Goal: Task Accomplishment & Management: Use online tool/utility

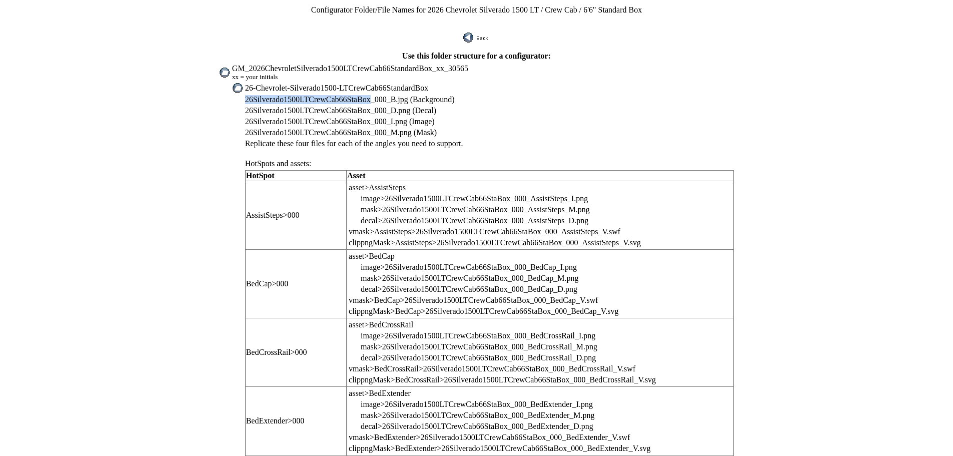
click at [473, 33] on img at bounding box center [476, 38] width 27 height 10
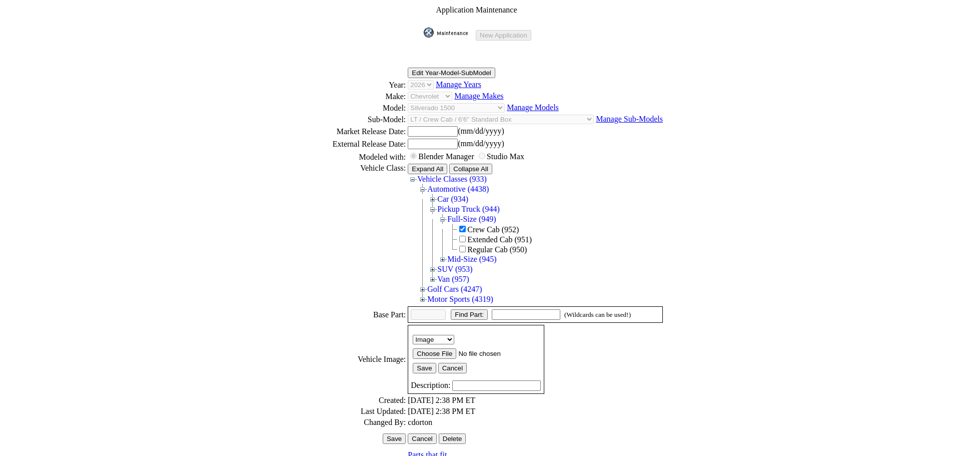
click at [445, 28] on img at bounding box center [449, 33] width 50 height 10
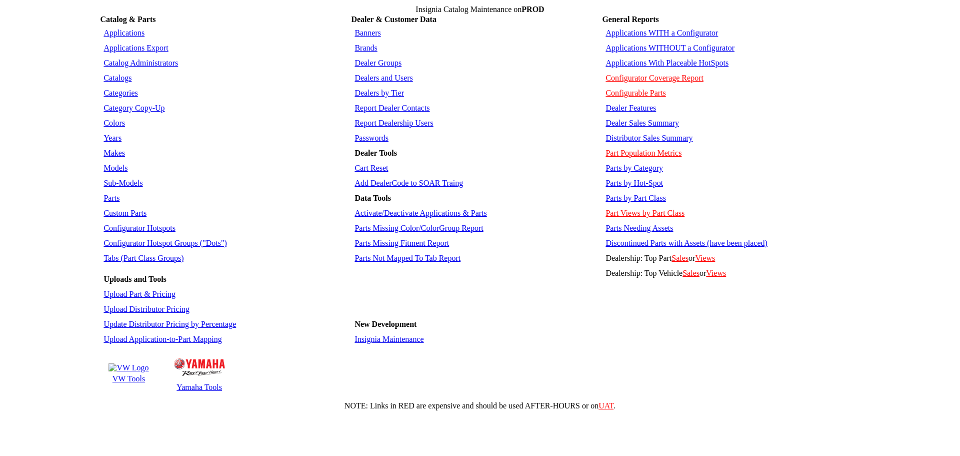
click at [121, 29] on link "Applications" at bounding box center [124, 33] width 41 height 9
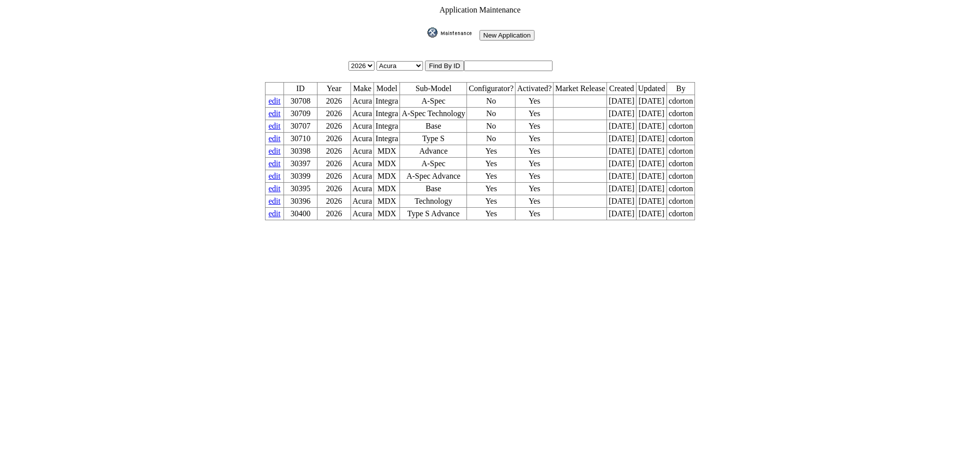
click at [500, 61] on input "text" at bounding box center [508, 66] width 89 height 11
type input "28372"
click at [426, 38] on input "image" at bounding box center [426, 38] width 0 height 0
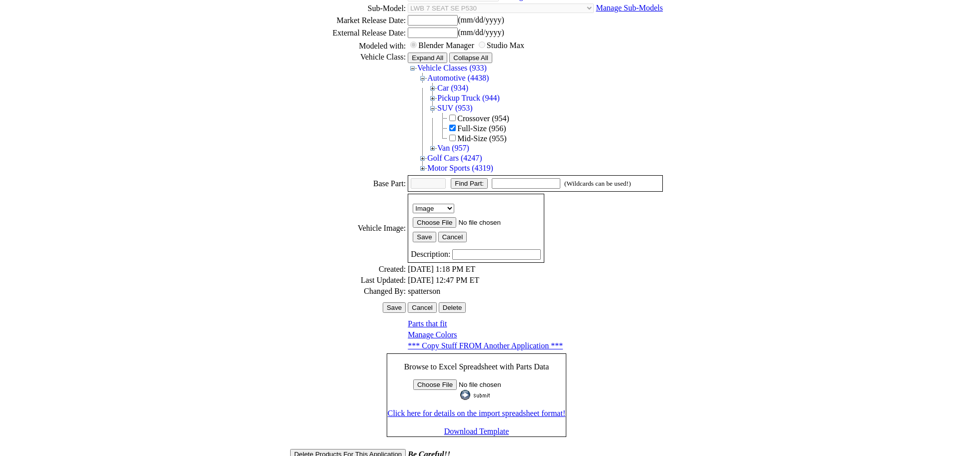
scroll to position [161, 0]
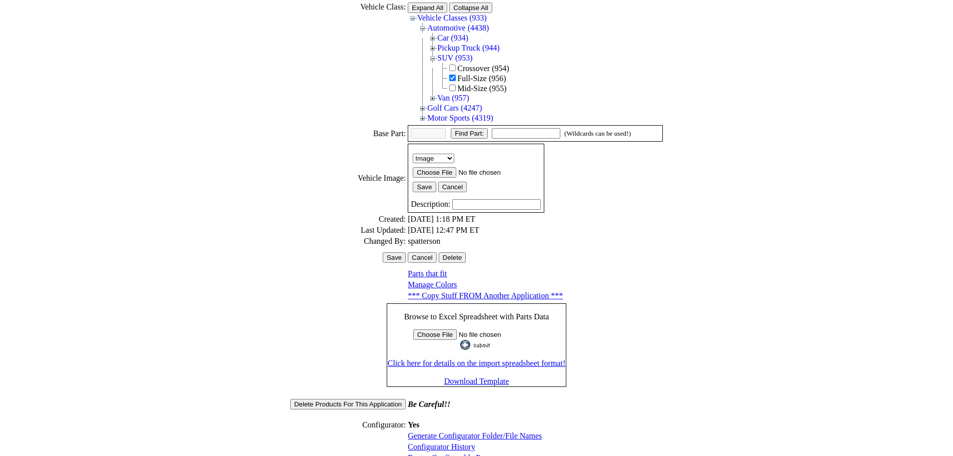
click at [459, 442] on link "Configurator History" at bounding box center [442, 446] width 68 height 9
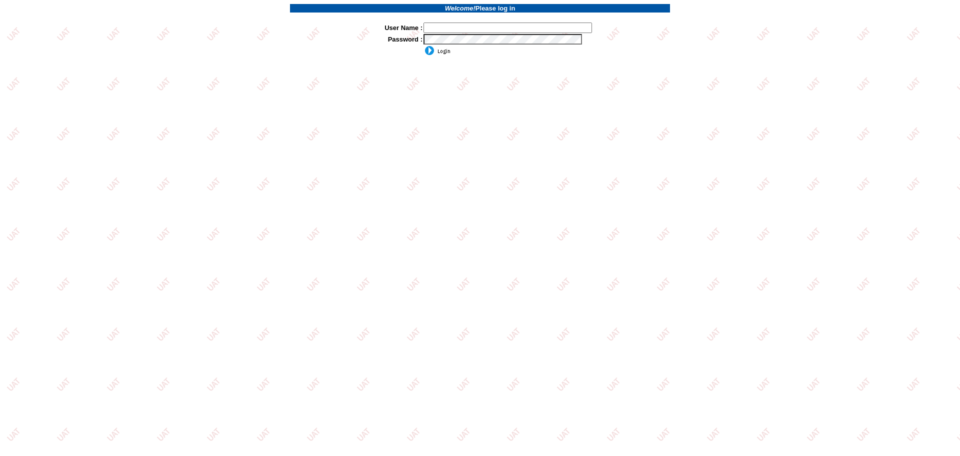
click at [458, 27] on input "text" at bounding box center [508, 28] width 169 height 11
type input "sdakes"
click at [442, 51] on input "image" at bounding box center [437, 51] width 27 height 10
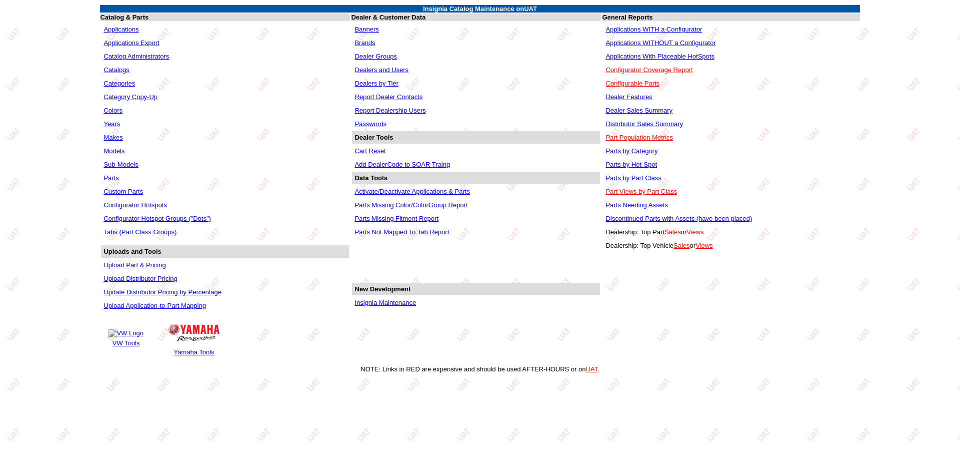
click at [620, 40] on link "Applications WITHOUT a Configurator" at bounding box center [661, 43] width 110 height 8
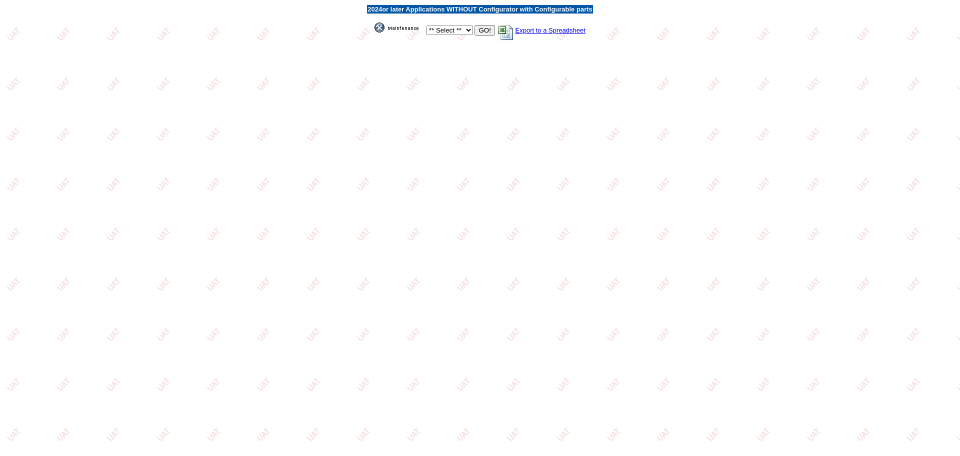
click at [469, 30] on select "** Select ** Acura Alfa Romeo Audi Bentley BMW DoubleTake Ford GM Honda Hyundai…" at bounding box center [450, 31] width 47 height 10
select select "1"
click at [427, 26] on select "** Select ** Acura Alfa Romeo Audi Bentley BMW DoubleTake Ford GM Honda Hyundai…" at bounding box center [450, 31] width 47 height 10
click at [486, 31] on input "GO!" at bounding box center [485, 30] width 20 height 11
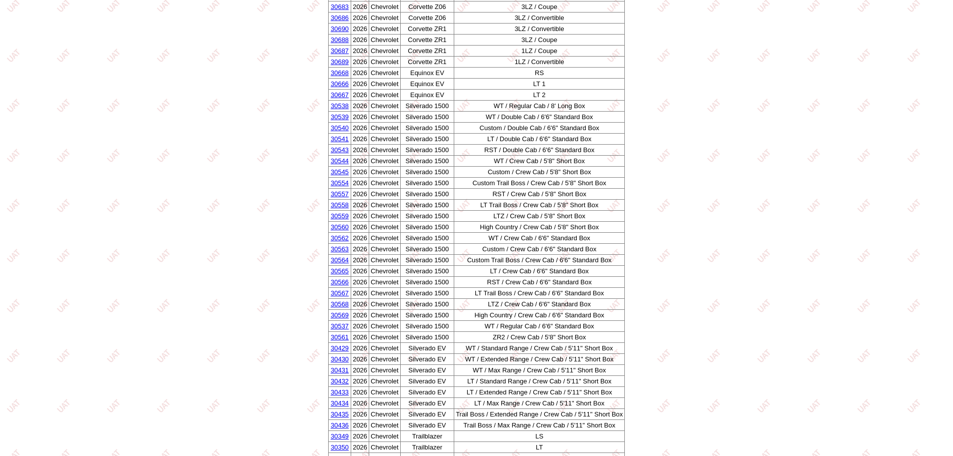
scroll to position [450, 0]
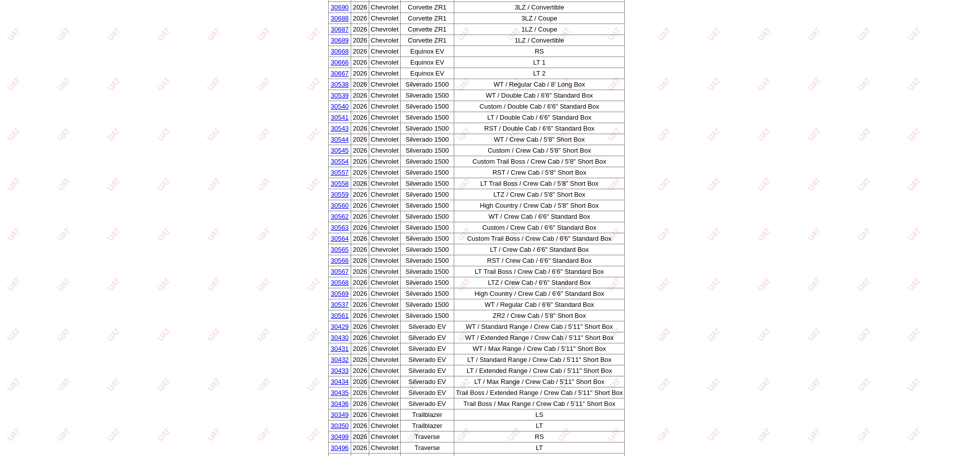
click at [334, 250] on link "30565" at bounding box center [340, 250] width 18 height 8
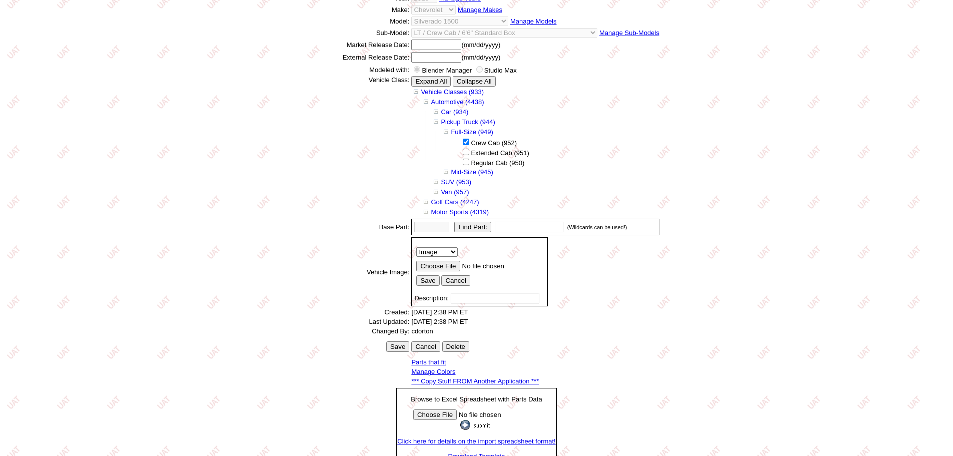
scroll to position [159, 0]
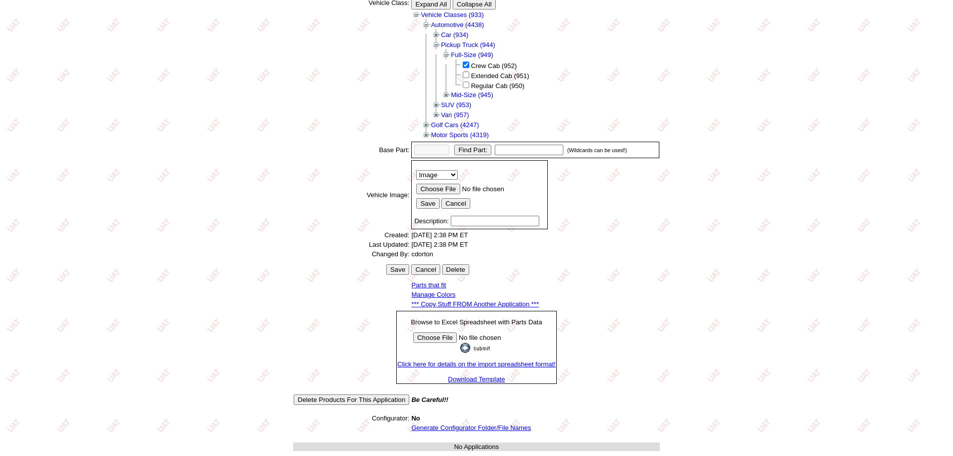
click at [472, 301] on link "*** Copy Stuff FROM Another Application ***" at bounding box center [475, 304] width 128 height 8
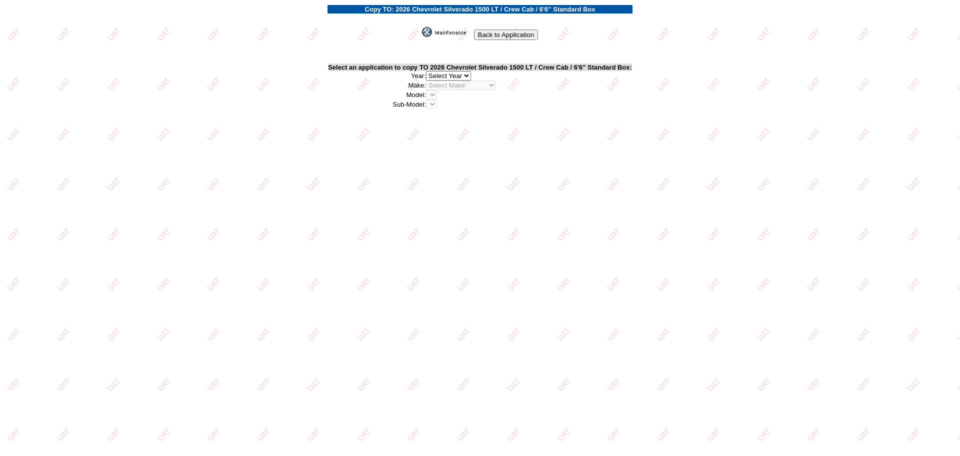
click at [471, 75] on select "2026 2025 2024 2023 2022 2021 2020 2019 2018 2017 2016 2015 2014 2013 2012 2011…" at bounding box center [448, 76] width 45 height 10
select select "43"
click at [429, 71] on select "2026 2025 2024 2023 2022 2021 2020 2019 2018 2017 2016 2015 2014 2013 2012 2011…" at bounding box center [448, 76] width 45 height 10
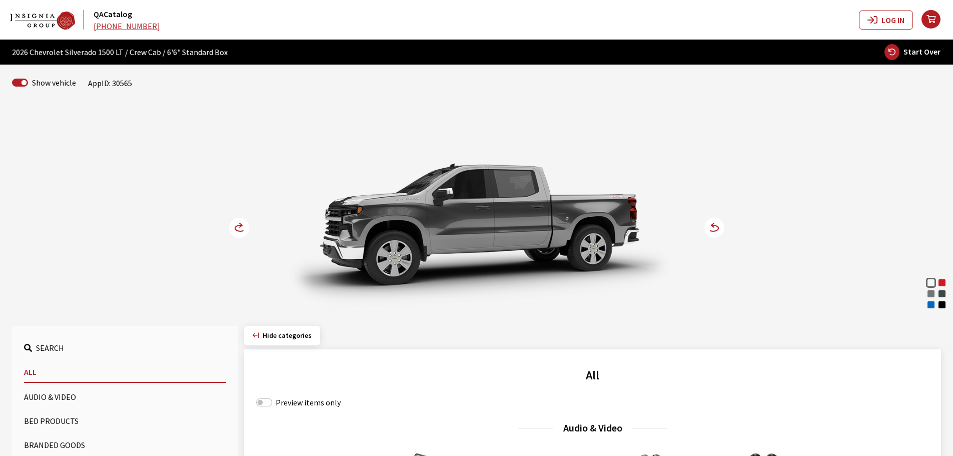
click at [944, 282] on div "Red Hot" at bounding box center [942, 283] width 10 height 10
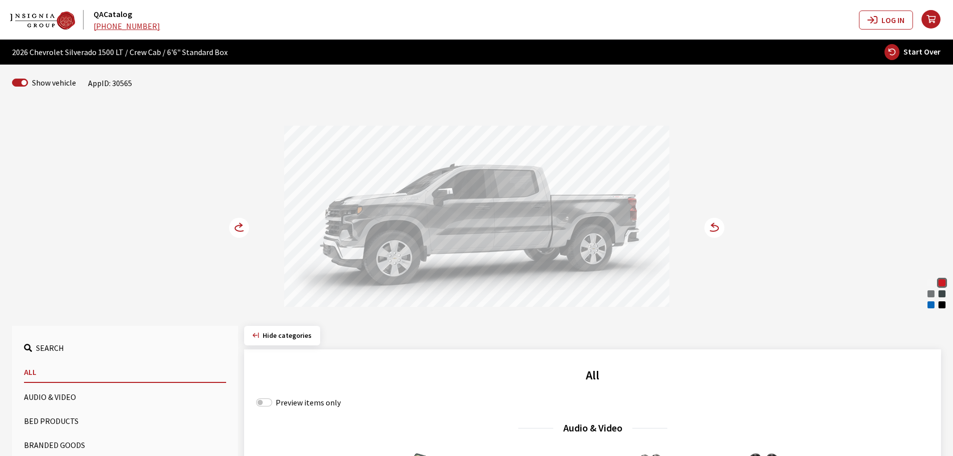
click at [241, 229] on circle at bounding box center [239, 228] width 20 height 20
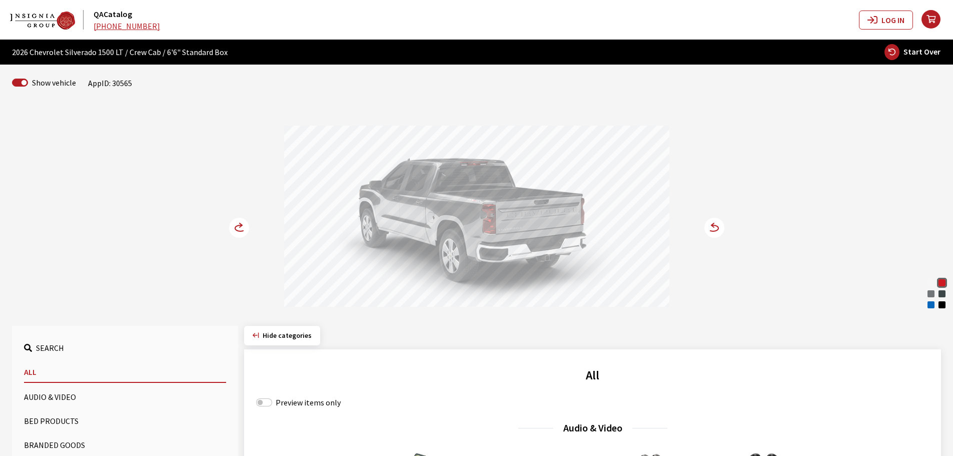
click at [241, 229] on circle at bounding box center [239, 228] width 20 height 20
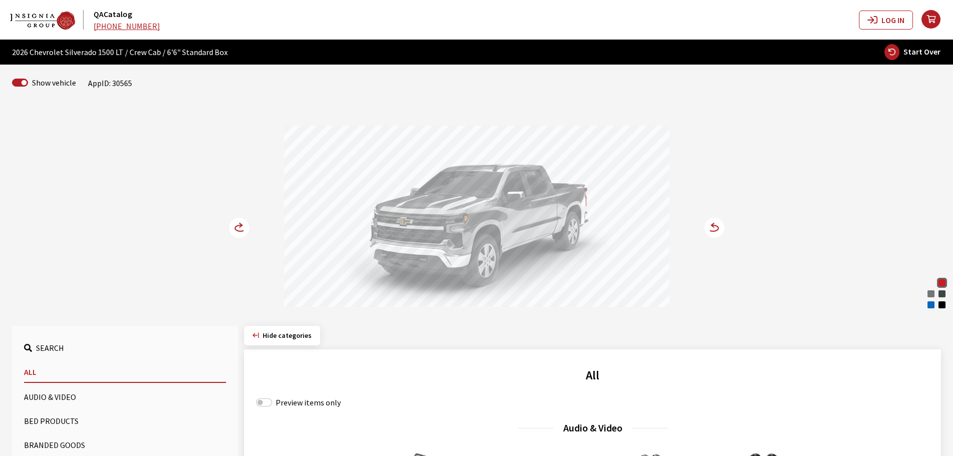
click at [74, 415] on button "Bed Products" at bounding box center [125, 421] width 202 height 20
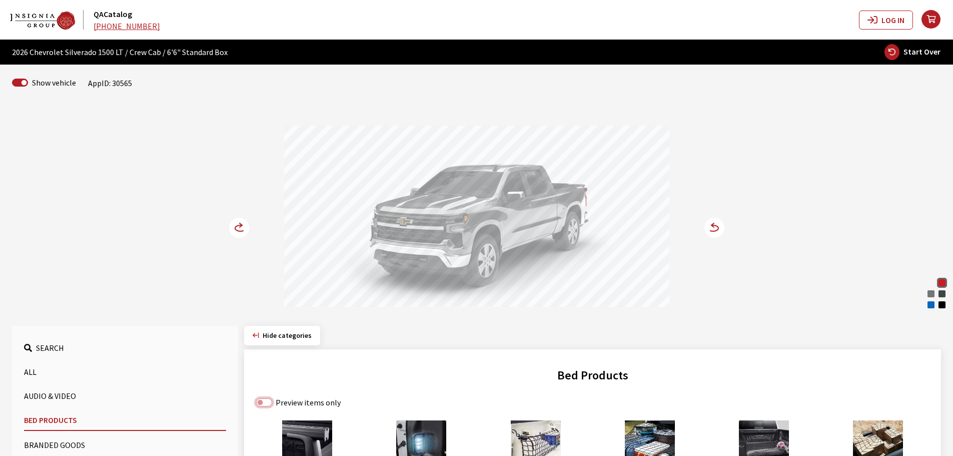
click at [263, 403] on input "Preview items only" at bounding box center [264, 402] width 16 height 8
checkbox input "true"
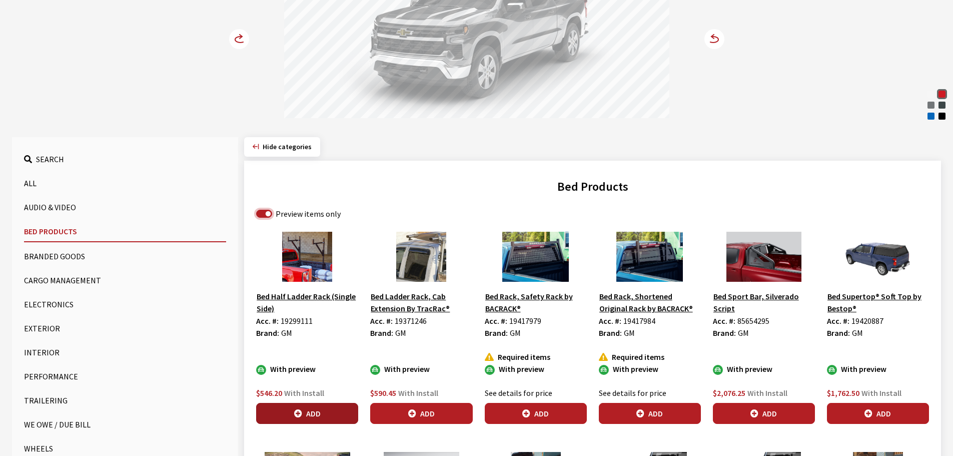
scroll to position [200, 0]
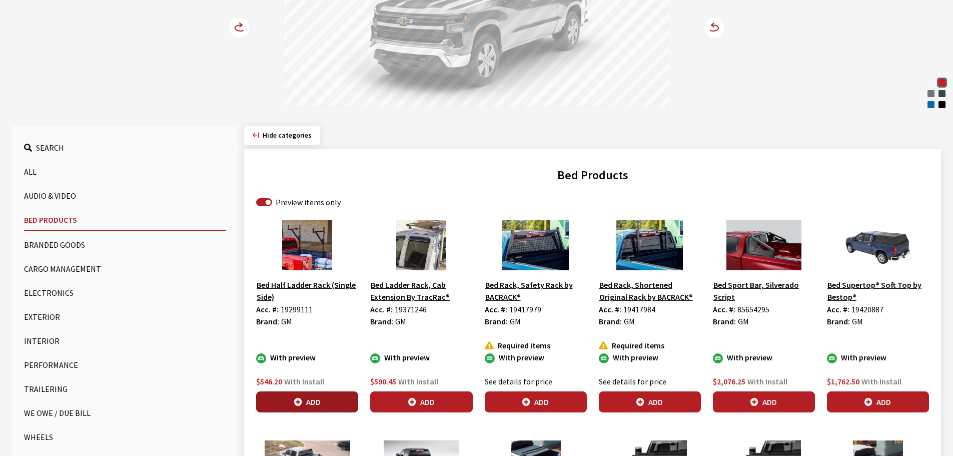
click at [303, 399] on button "Add" at bounding box center [307, 401] width 102 height 21
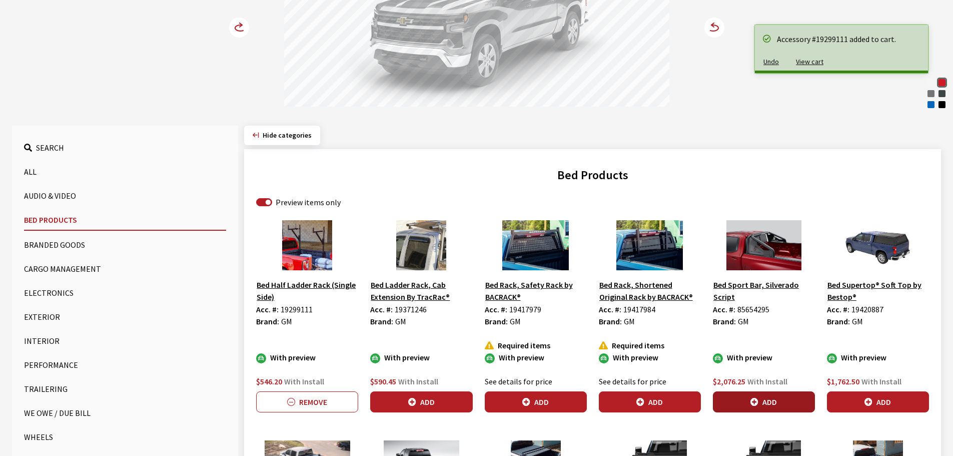
click at [742, 396] on button "Add" at bounding box center [764, 401] width 102 height 21
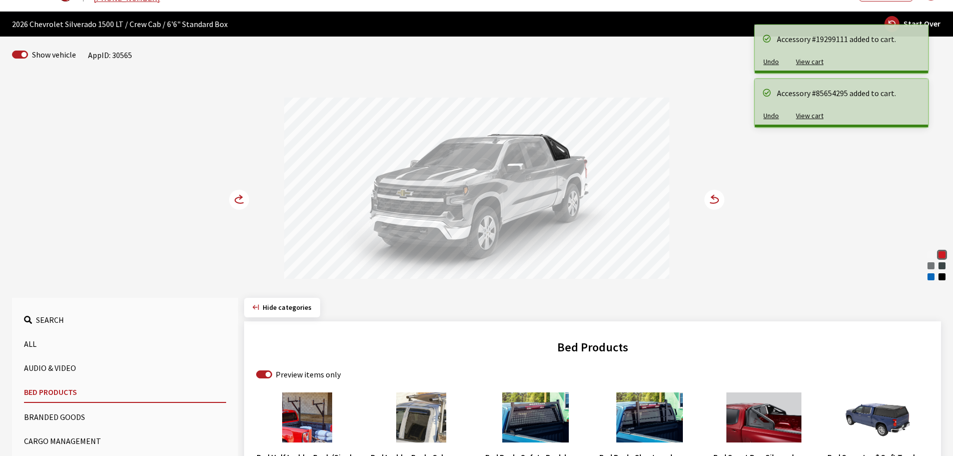
scroll to position [0, 0]
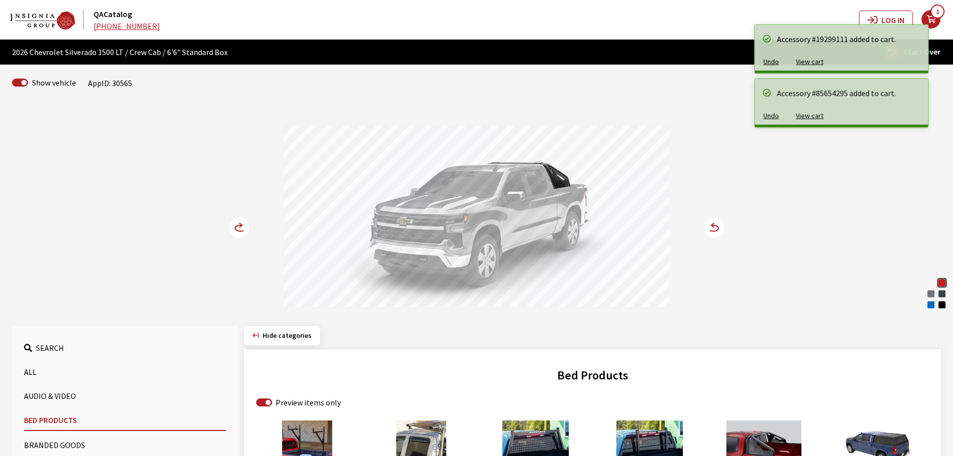
click at [237, 226] on icon at bounding box center [240, 228] width 11 height 6
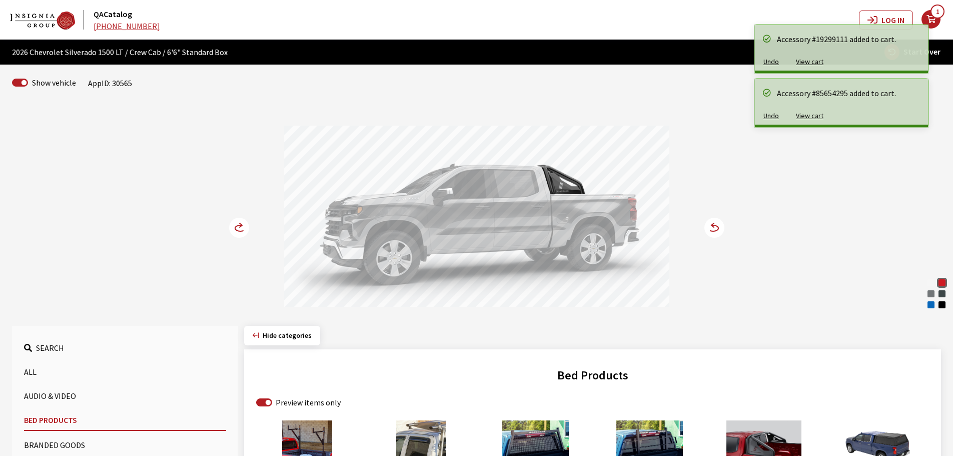
click at [237, 226] on icon at bounding box center [240, 228] width 11 height 6
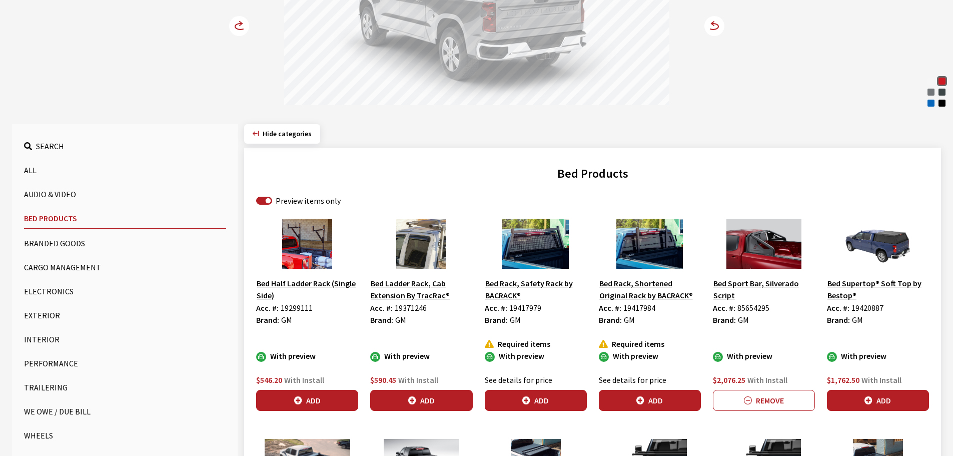
scroll to position [250, 0]
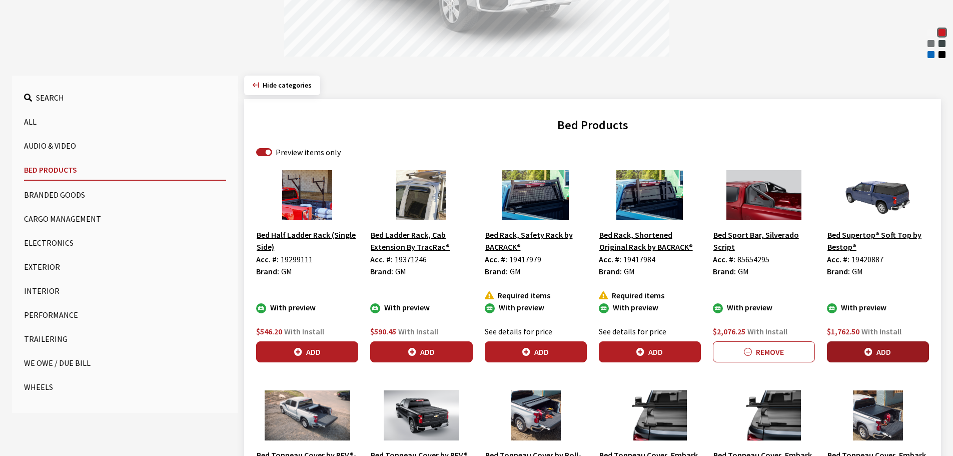
click at [884, 352] on button "Add" at bounding box center [878, 351] width 102 height 21
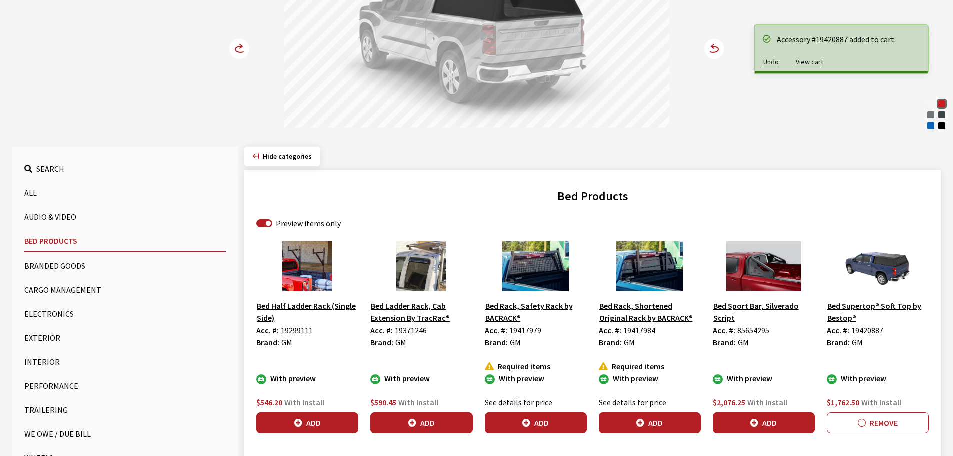
scroll to position [0, 0]
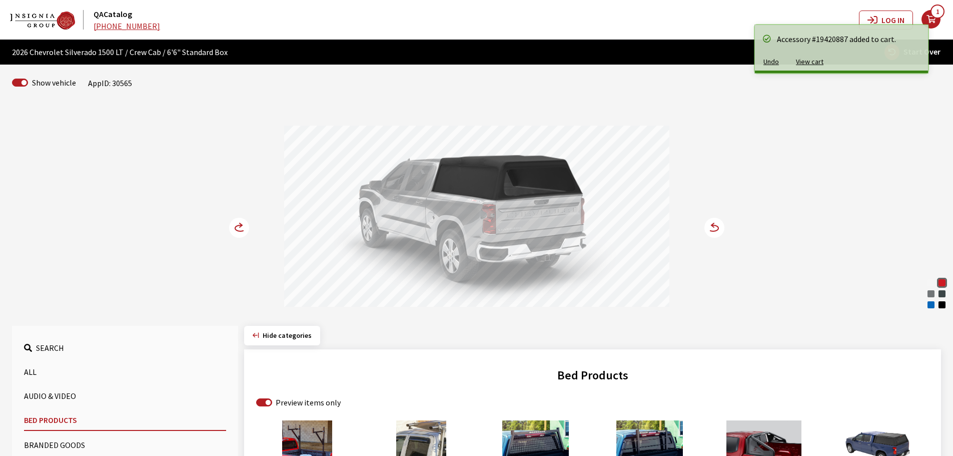
click at [241, 224] on icon at bounding box center [241, 225] width 3 height 4
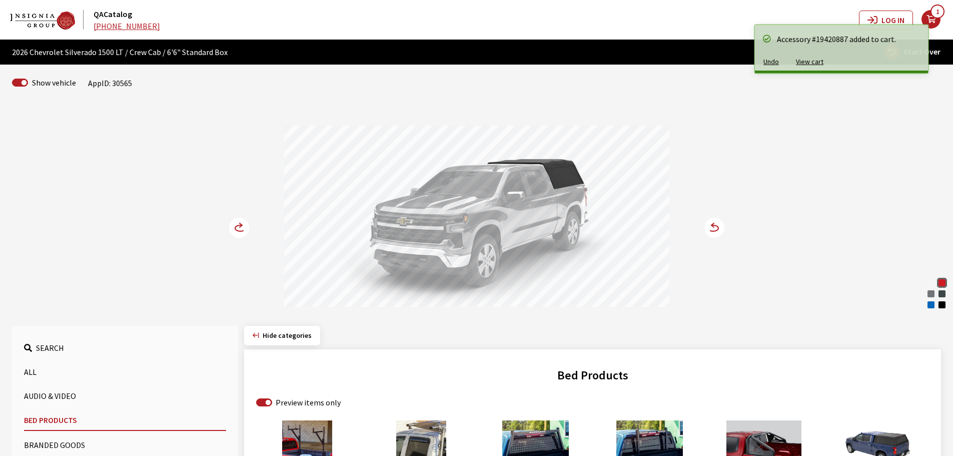
click at [241, 224] on icon at bounding box center [241, 225] width 3 height 4
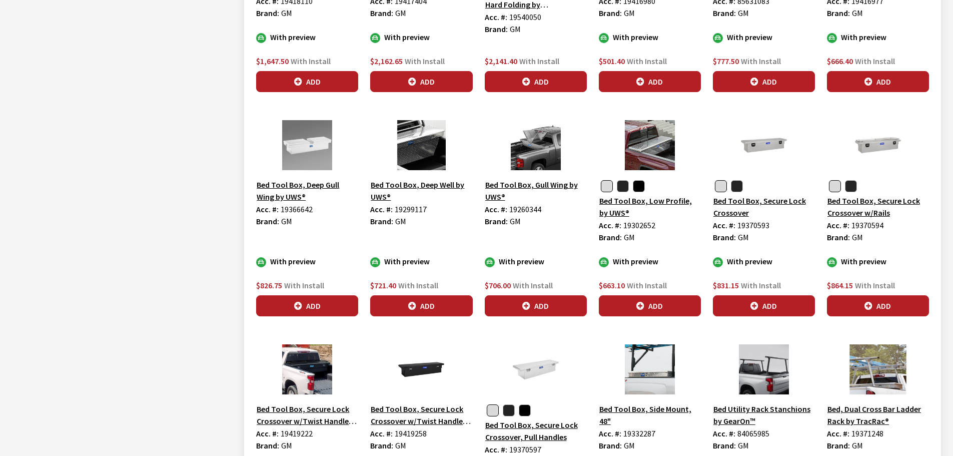
scroll to position [950, 0]
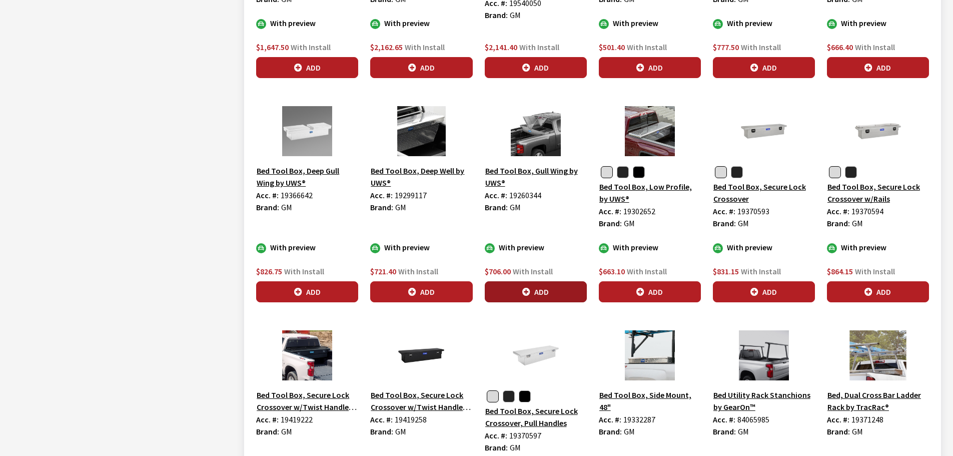
click at [538, 285] on button "Add" at bounding box center [536, 291] width 102 height 21
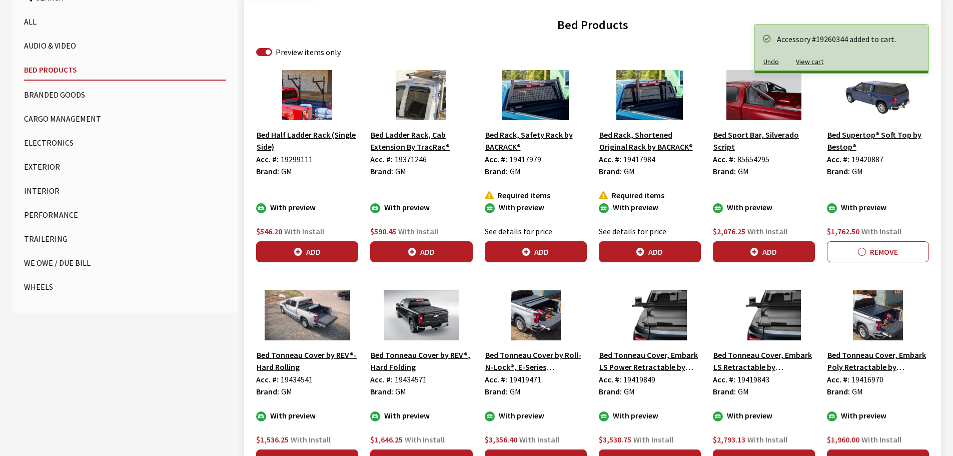
scroll to position [50, 0]
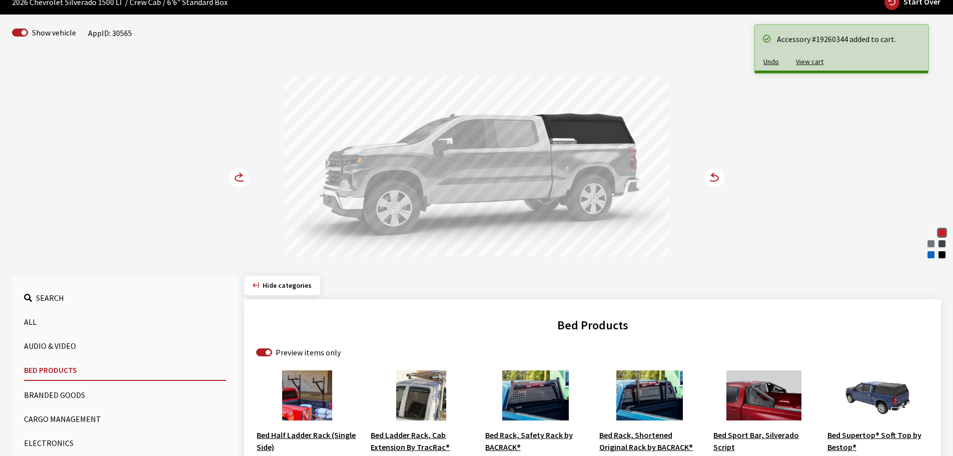
click at [241, 177] on circle at bounding box center [239, 178] width 20 height 20
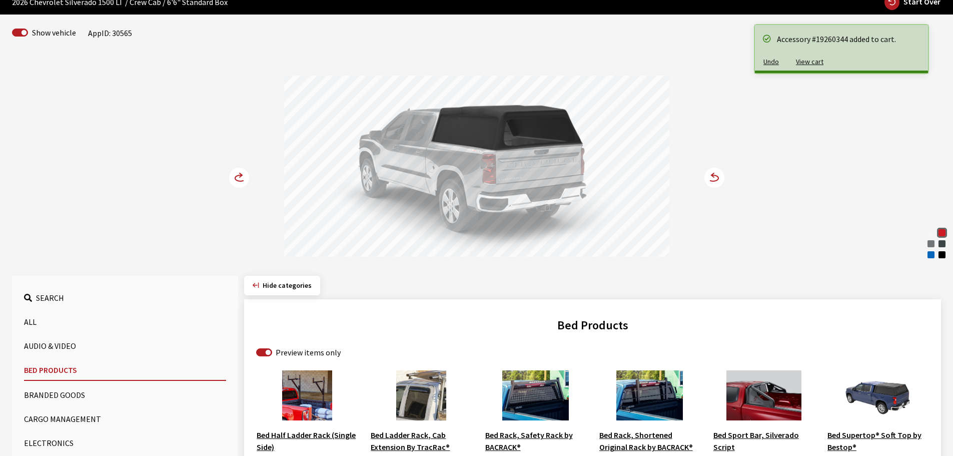
click at [241, 177] on circle at bounding box center [239, 178] width 20 height 20
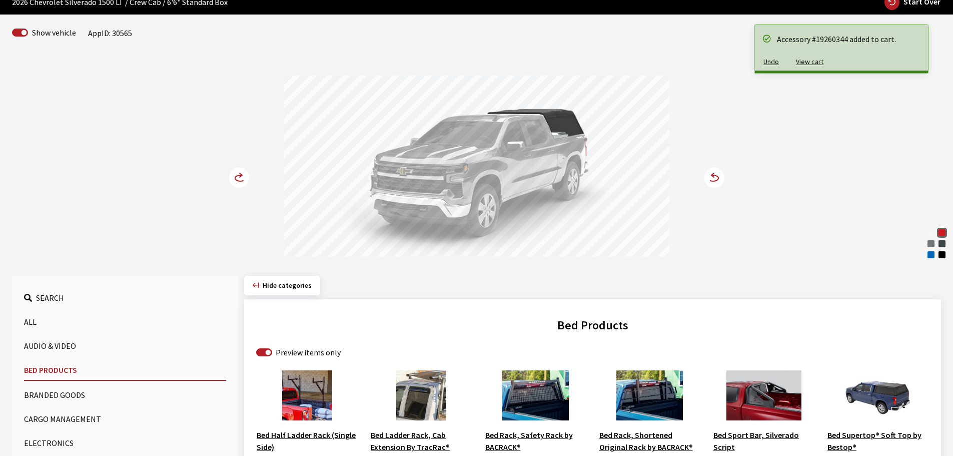
click at [241, 177] on circle at bounding box center [239, 178] width 20 height 20
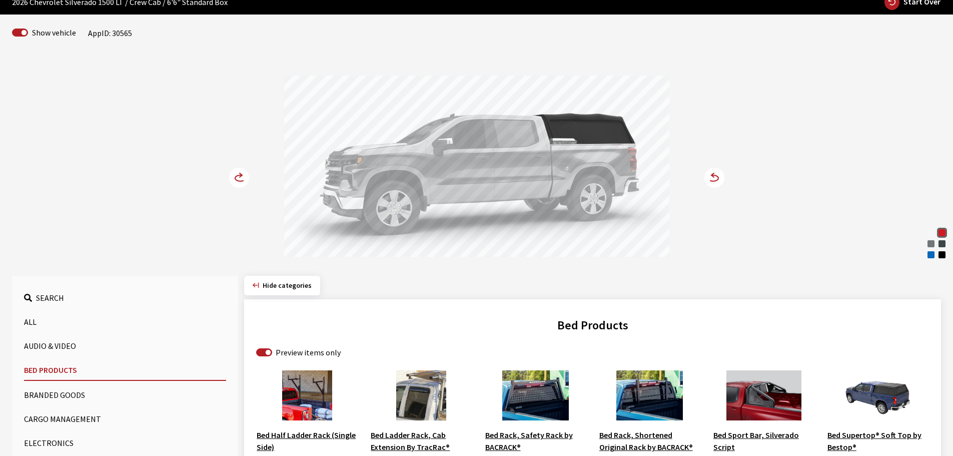
click at [241, 177] on circle at bounding box center [239, 178] width 20 height 20
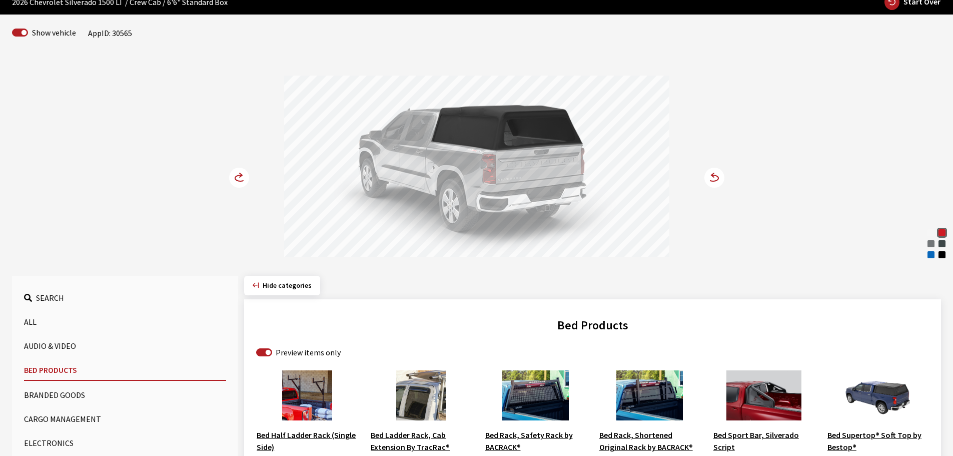
click at [245, 176] on icon at bounding box center [245, 178] width 7 height 9
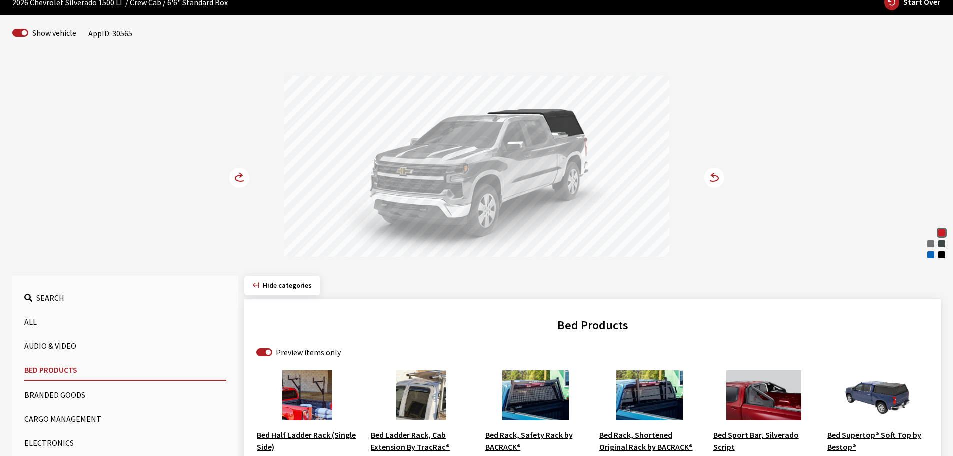
click at [245, 176] on icon at bounding box center [245, 178] width 7 height 9
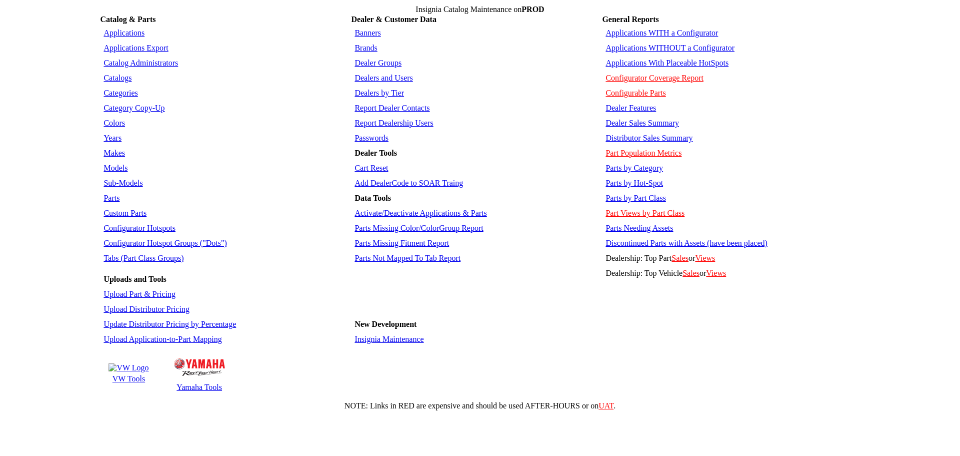
click at [636, 44] on link "Applications WITHOUT a Configurator" at bounding box center [670, 48] width 129 height 9
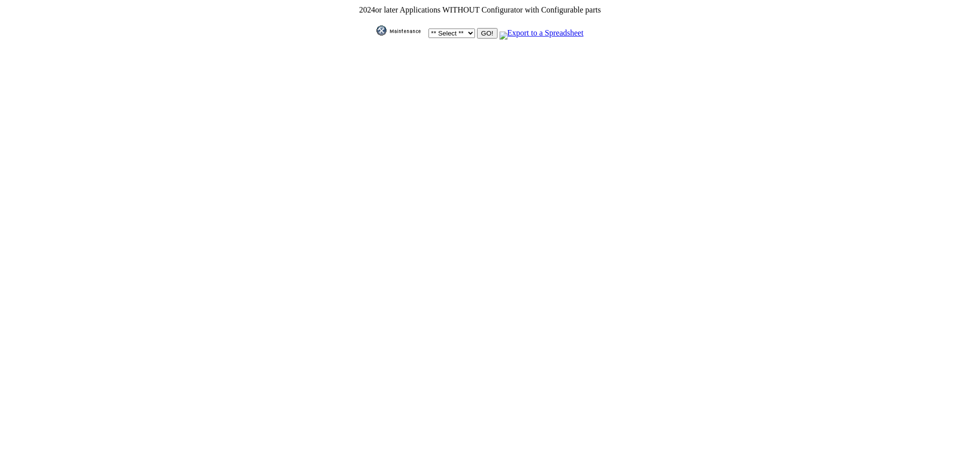
click at [467, 30] on select "** Select ** Acura Alfa Romeo Audi Bentley BMW DoubleTake [PERSON_NAME] Honda H…" at bounding box center [452, 34] width 47 height 10
select select "1"
click at [429, 29] on select "** Select ** Acura Alfa Romeo Audi Bentley BMW DoubleTake [PERSON_NAME] Honda H…" at bounding box center [452, 34] width 47 height 10
click at [486, 31] on input "GO!" at bounding box center [487, 33] width 20 height 11
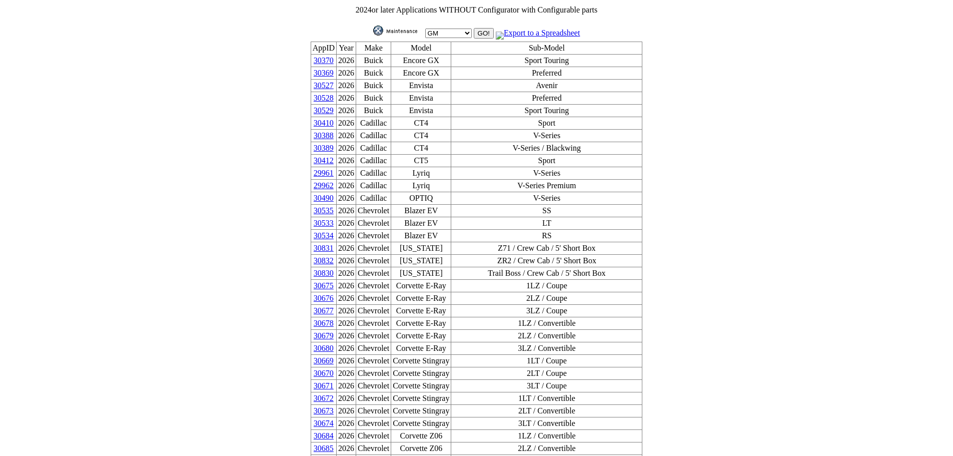
click at [403, 26] on img at bounding box center [398, 31] width 50 height 10
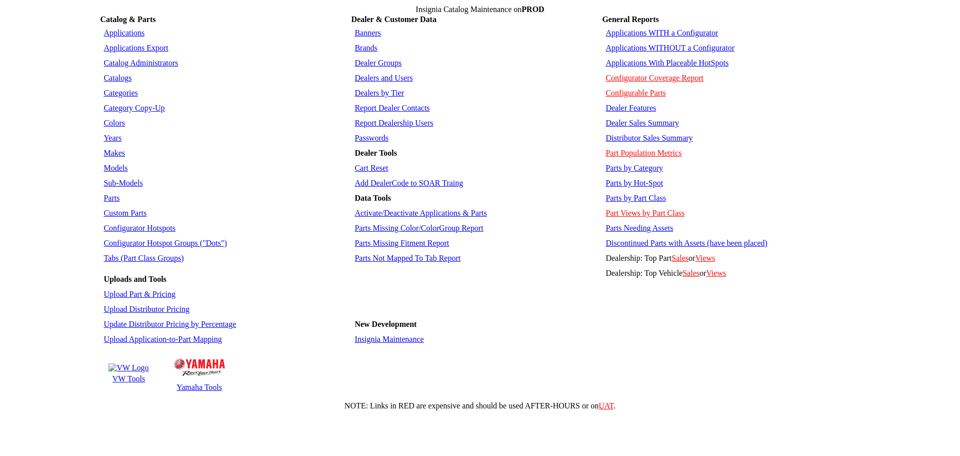
click at [633, 29] on link "Applications WITH a Configurator" at bounding box center [662, 33] width 113 height 9
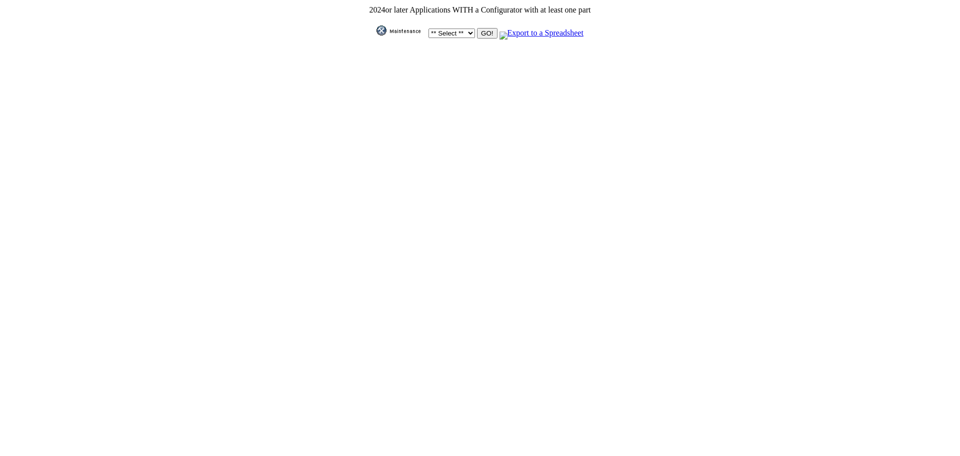
click at [459, 30] on select "** Select ** Acura Alfa Romeo Audi Bentley BMW DoubleTake [PERSON_NAME] Honda H…" at bounding box center [452, 34] width 47 height 10
select select "1"
click at [429, 29] on select "** Select ** Acura Alfa Romeo Audi Bentley BMW DoubleTake [PERSON_NAME] Honda H…" at bounding box center [452, 34] width 47 height 10
click at [489, 32] on input "GO!" at bounding box center [487, 33] width 20 height 11
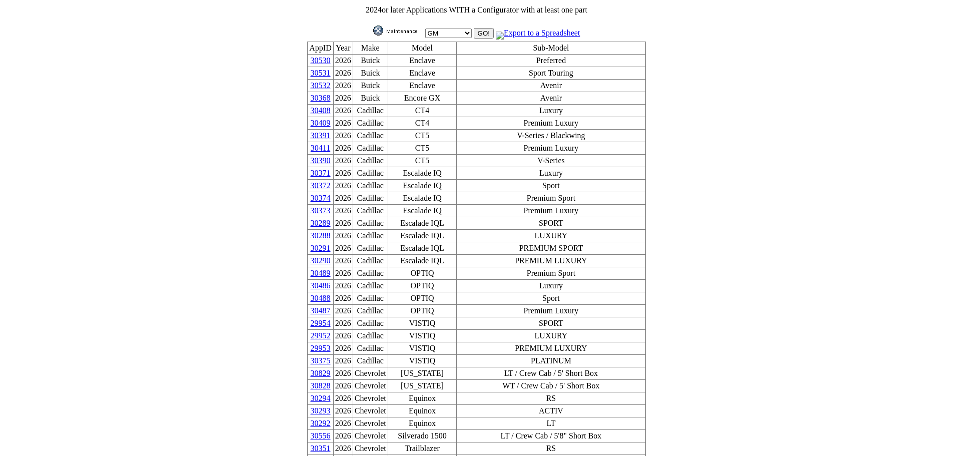
click at [390, 28] on img at bounding box center [398, 31] width 50 height 10
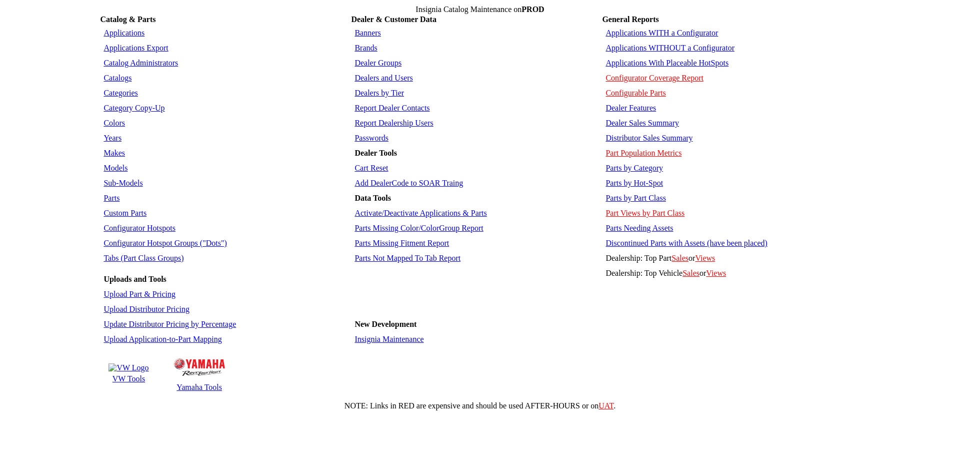
click at [648, 44] on link "Applications WITHOUT a Configurator" at bounding box center [670, 48] width 129 height 9
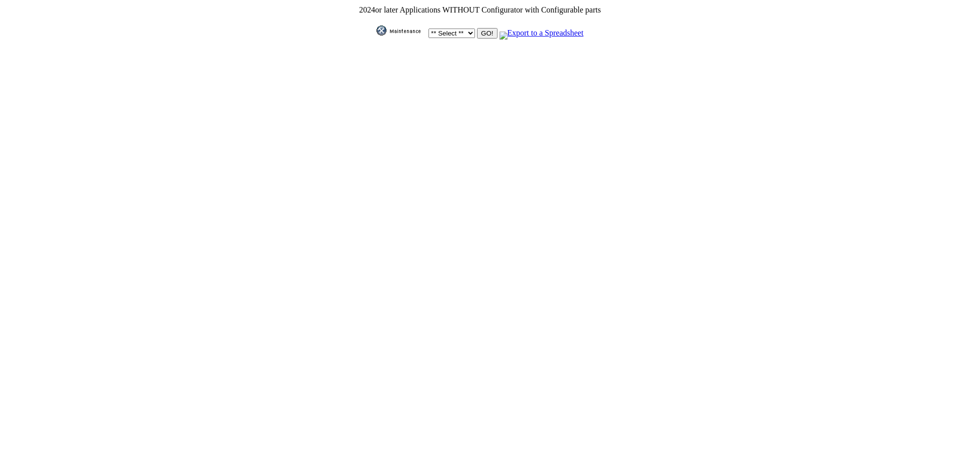
click at [465, 29] on select "** Select ** Acura Alfa Romeo Audi Bentley BMW DoubleTake [PERSON_NAME] Honda H…" at bounding box center [452, 34] width 47 height 10
select select "1"
click at [429, 29] on select "** Select ** Acura Alfa Romeo Audi Bentley BMW DoubleTake [PERSON_NAME] Honda H…" at bounding box center [452, 34] width 47 height 10
click at [483, 28] on input "GO!" at bounding box center [487, 33] width 20 height 11
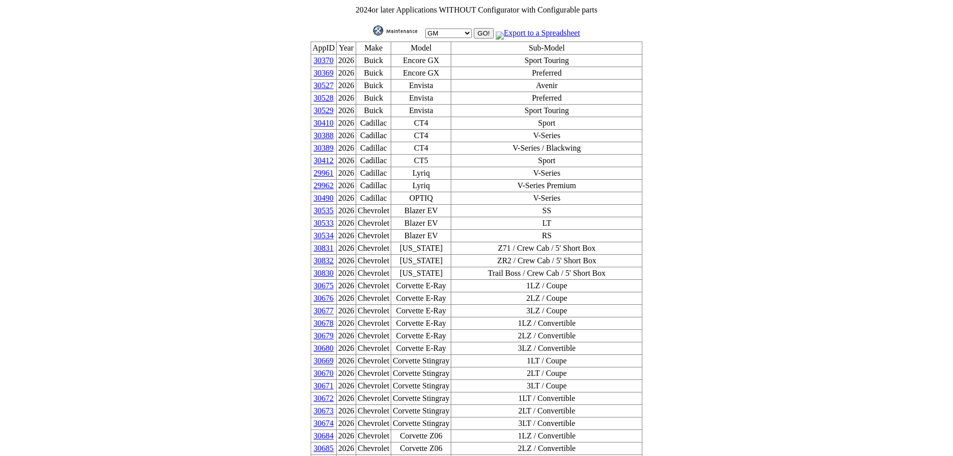
click at [396, 29] on img at bounding box center [398, 31] width 50 height 10
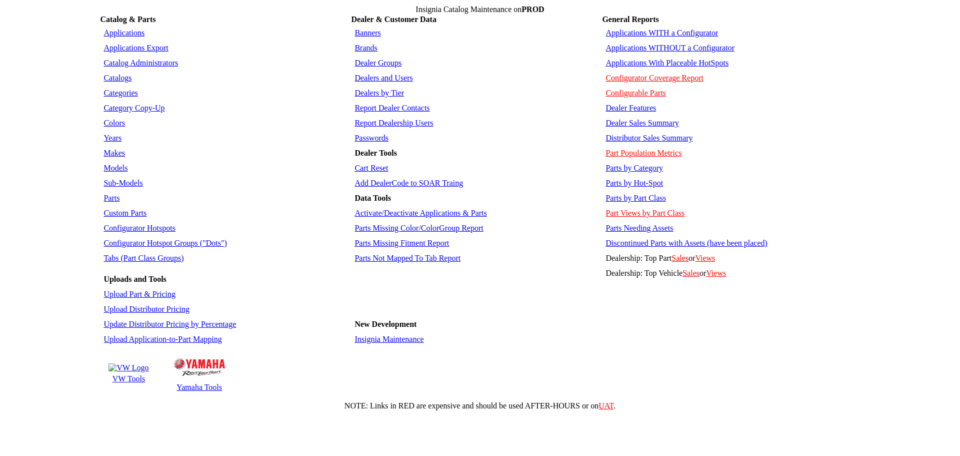
click at [652, 29] on link "Applications WITH a Configurator" at bounding box center [662, 33] width 113 height 9
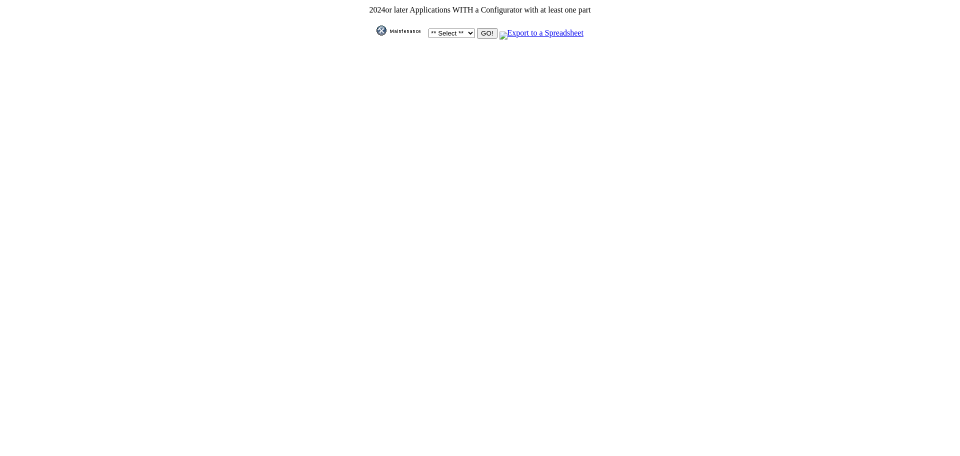
click at [465, 25] on td "** Select ** Acura Alfa Romeo Audi Bentley BMW DoubleTake Ford GM Honda Hyundai…" at bounding box center [480, 28] width 223 height 24
click at [468, 29] on select "** Select ** Acura Alfa Romeo Audi Bentley BMW DoubleTake Ford GM Honda Hyundai…" at bounding box center [452, 34] width 47 height 10
select select "1"
click at [429, 29] on select "** Select ** Acura Alfa Romeo Audi Bentley BMW DoubleTake Ford GM Honda Hyundai…" at bounding box center [452, 34] width 47 height 10
click at [487, 32] on input "GO!" at bounding box center [487, 33] width 20 height 11
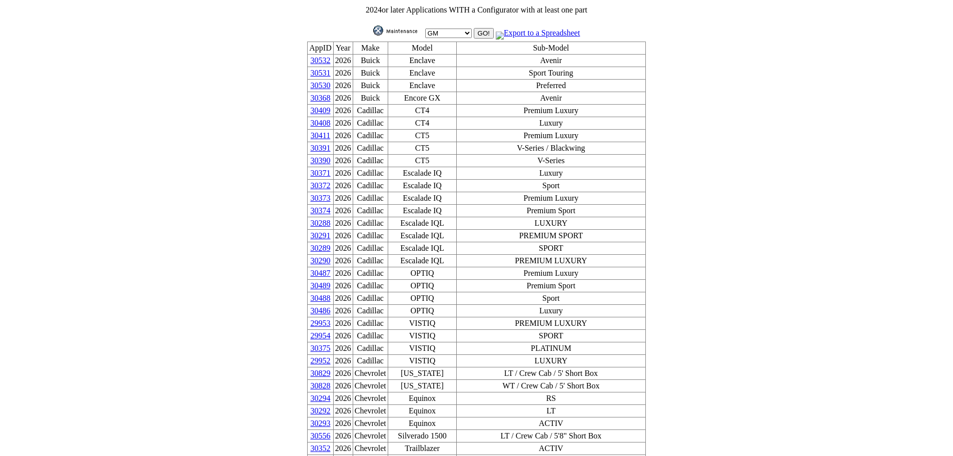
click at [399, 26] on img at bounding box center [398, 31] width 50 height 10
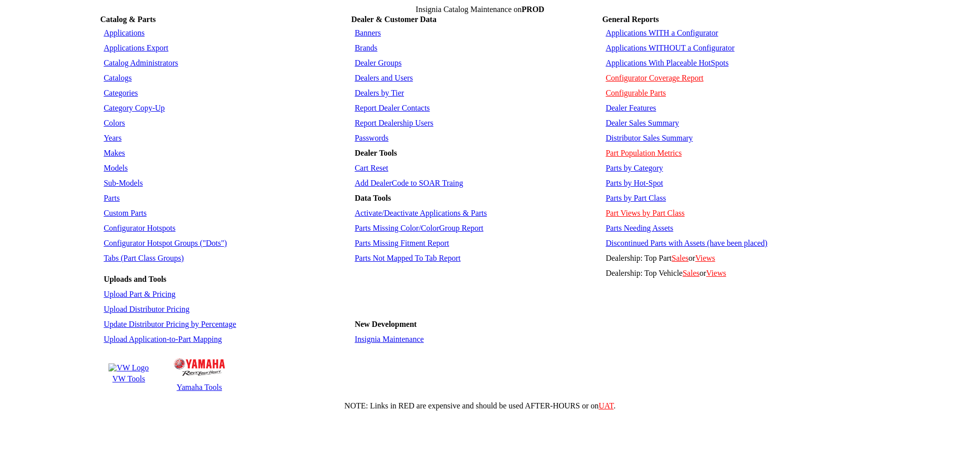
click at [641, 44] on link "Applications WITHOUT a Configurator" at bounding box center [670, 48] width 129 height 9
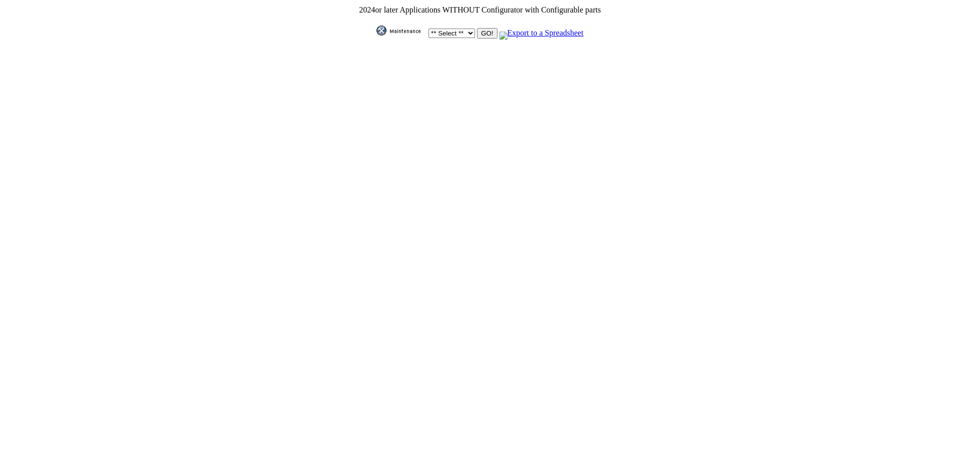
click at [468, 30] on select "** Select ** Acura Alfa Romeo Audi Bentley BMW DoubleTake [PERSON_NAME] Honda H…" at bounding box center [452, 34] width 47 height 10
select select "1"
click at [429, 29] on select "** Select ** Acura Alfa Romeo Audi Bentley BMW DoubleTake [PERSON_NAME] Honda H…" at bounding box center [452, 34] width 47 height 10
click at [485, 31] on input "GO!" at bounding box center [487, 33] width 20 height 11
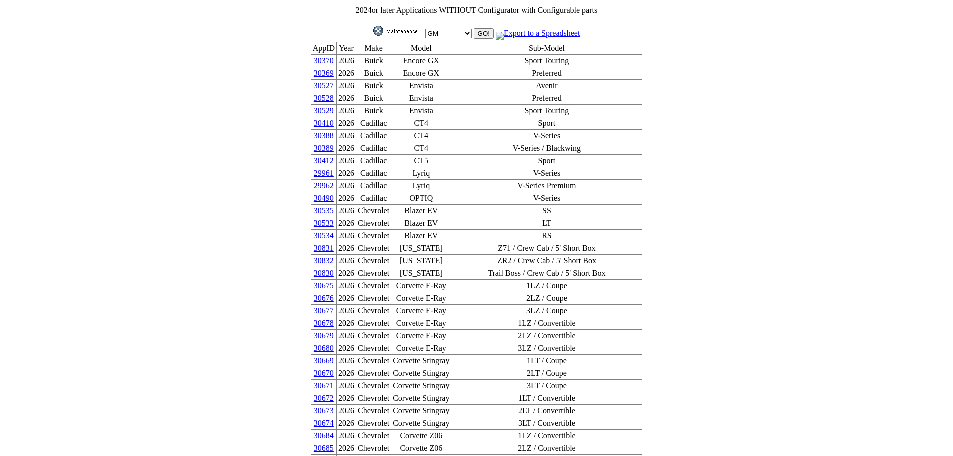
click at [392, 29] on img at bounding box center [398, 31] width 50 height 10
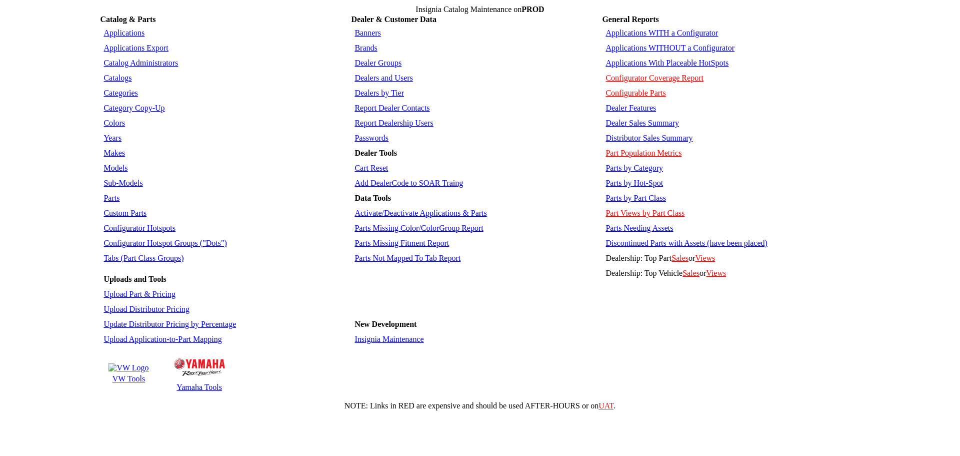
click at [634, 29] on link "Applications WITH a Configurator" at bounding box center [662, 33] width 113 height 9
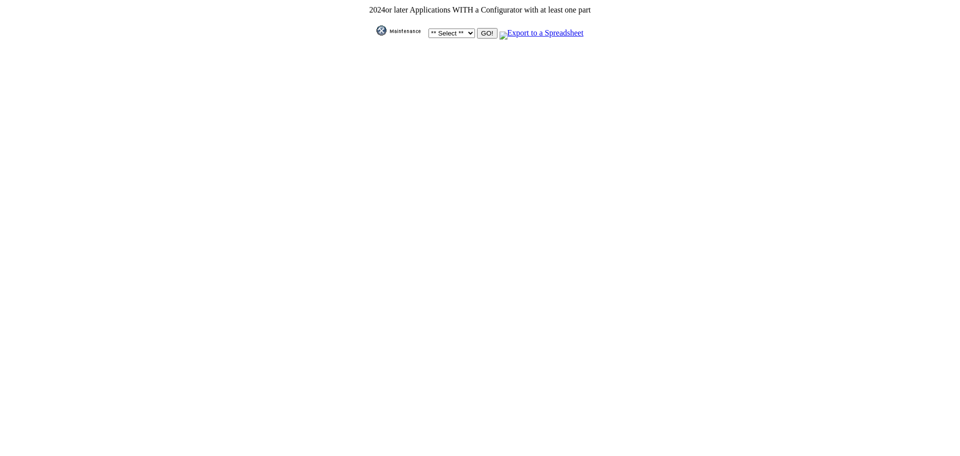
click at [468, 31] on select "** Select ** Acura Alfa Romeo Audi Bentley BMW DoubleTake Ford GM Honda Hyundai…" at bounding box center [452, 34] width 47 height 10
select select "1"
click at [429, 29] on select "** Select ** Acura Alfa Romeo Audi Bentley BMW DoubleTake Ford GM Honda Hyundai…" at bounding box center [452, 34] width 47 height 10
click at [486, 31] on input "GO!" at bounding box center [487, 33] width 20 height 11
